Goal: Book appointment/travel/reservation

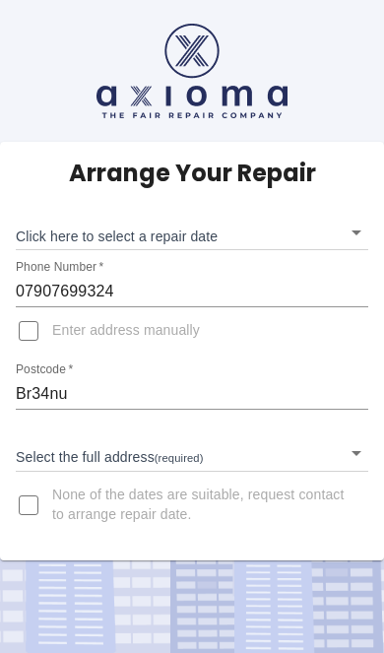
click at [52, 229] on body "Arrange Your Repair Click here to select a repair date ​ Phone Number   * 07907…" at bounding box center [192, 326] width 384 height 653
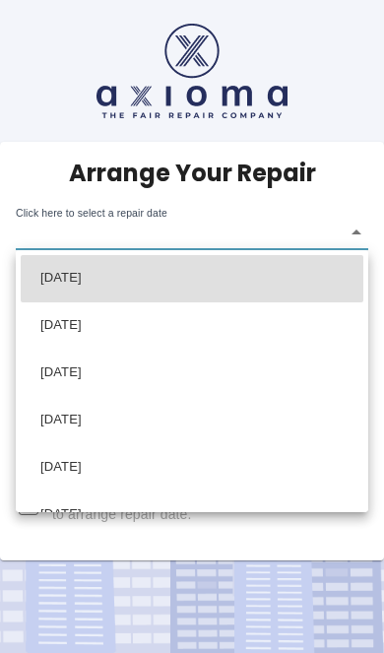
click at [80, 362] on li "[DATE]" at bounding box center [192, 373] width 343 height 47
type input "[DATE]T00:00:00.000Z"
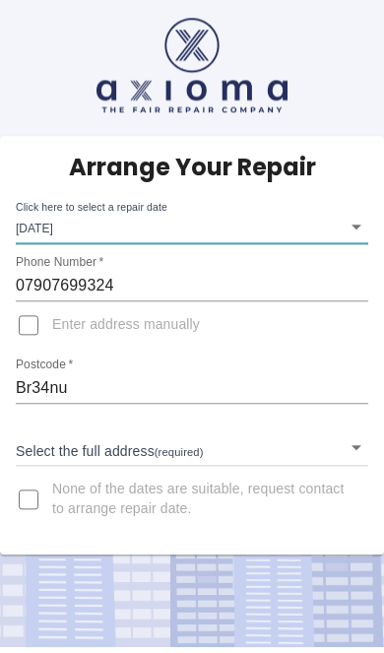
scroll to position [35, 0]
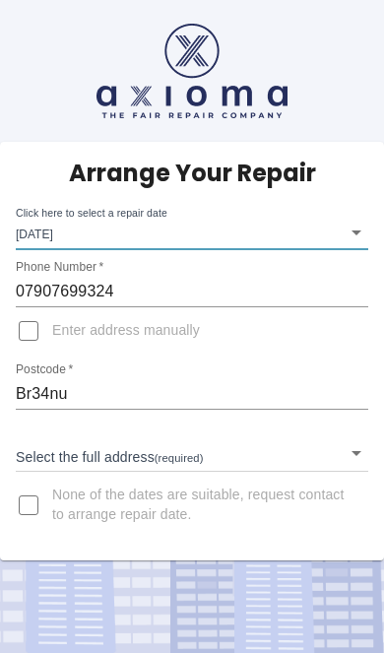
click at [72, 378] on input "Br34nu" at bounding box center [192, 394] width 353 height 32
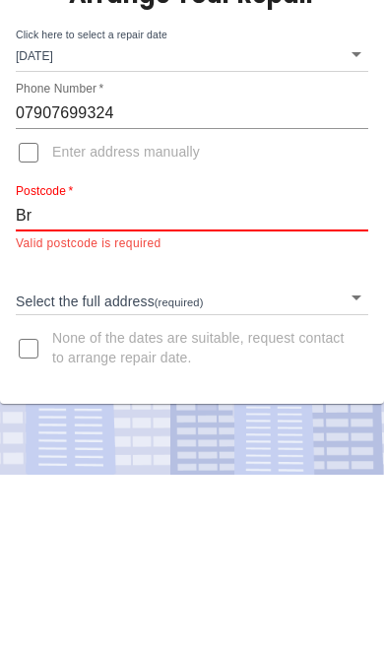
type input "B"
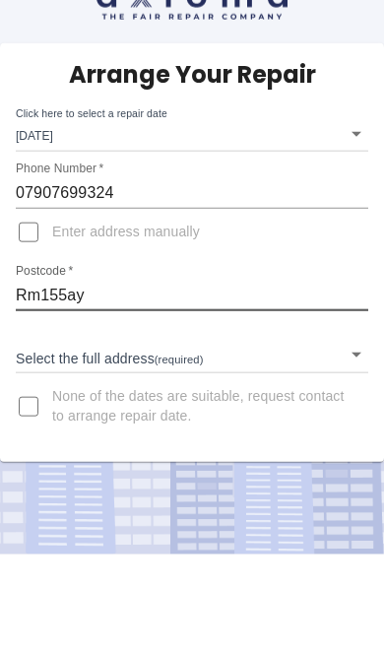
type input "Rm155ay"
click at [57, 237] on body "Arrange Your Repair Click here to select a repair date [DATE] [DATE]T00:00:00.0…" at bounding box center [192, 326] width 384 height 653
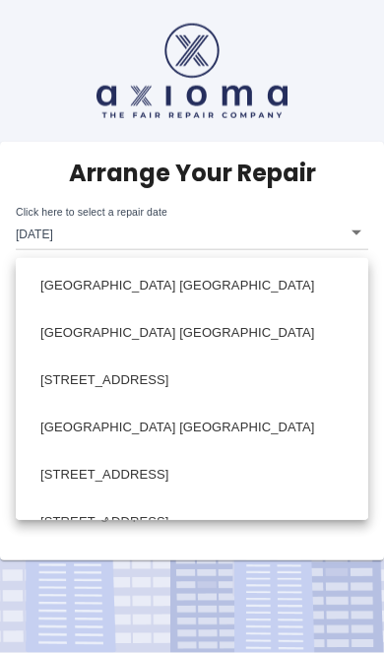
scroll to position [0, 0]
click at [35, 212] on div at bounding box center [192, 326] width 384 height 653
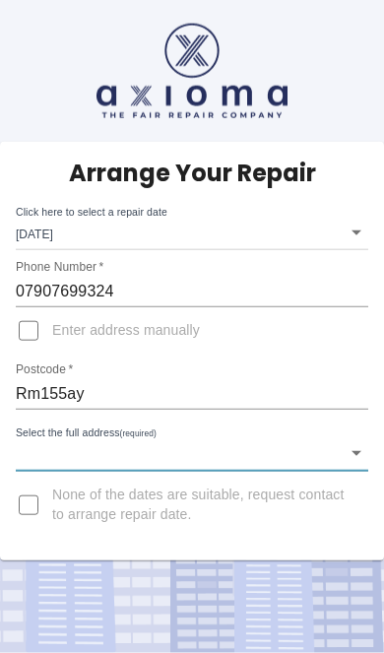
click at [36, 307] on input "Enter address manually" at bounding box center [28, 330] width 47 height 47
checkbox input "true"
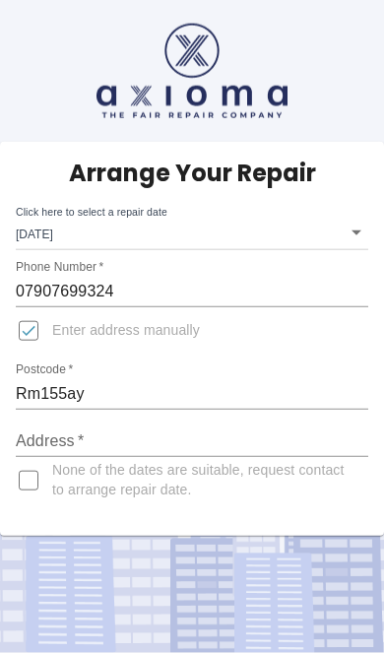
click at [69, 425] on input "Address   *" at bounding box center [192, 441] width 353 height 32
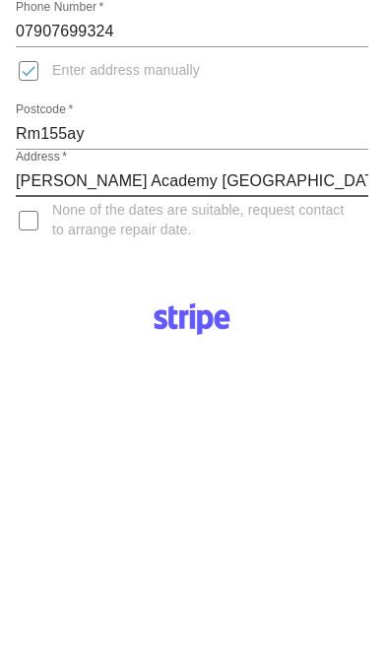
type input "[PERSON_NAME] Academy [GEOGRAPHIC_DATA]"
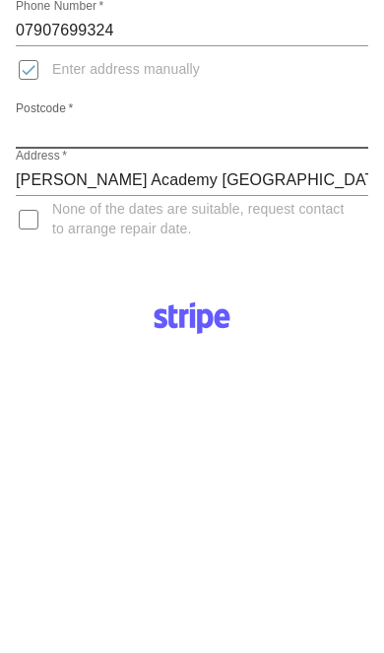
click at [29, 125] on input "Postcode   *" at bounding box center [192, 133] width 353 height 32
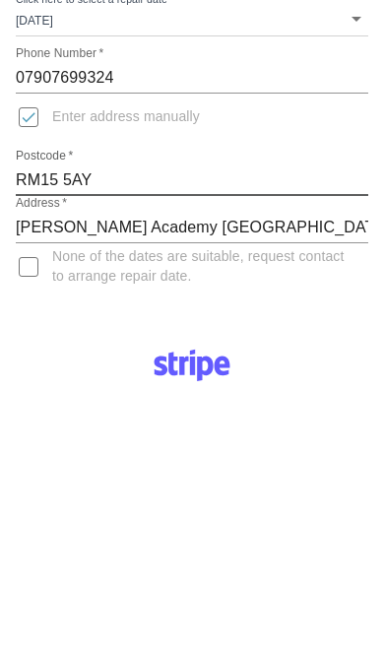
type input "RM15 5AY"
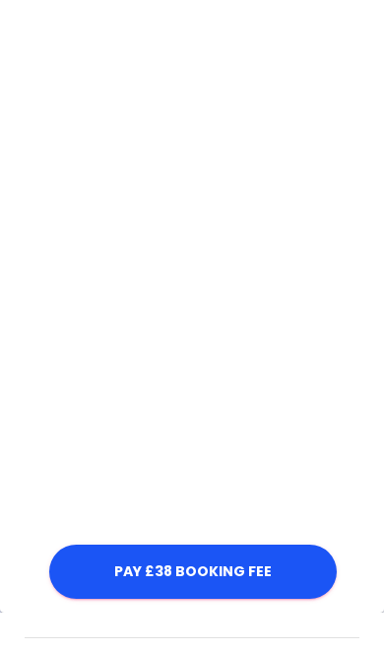
scroll to position [613, 0]
